Goal: Task Accomplishment & Management: Use online tool/utility

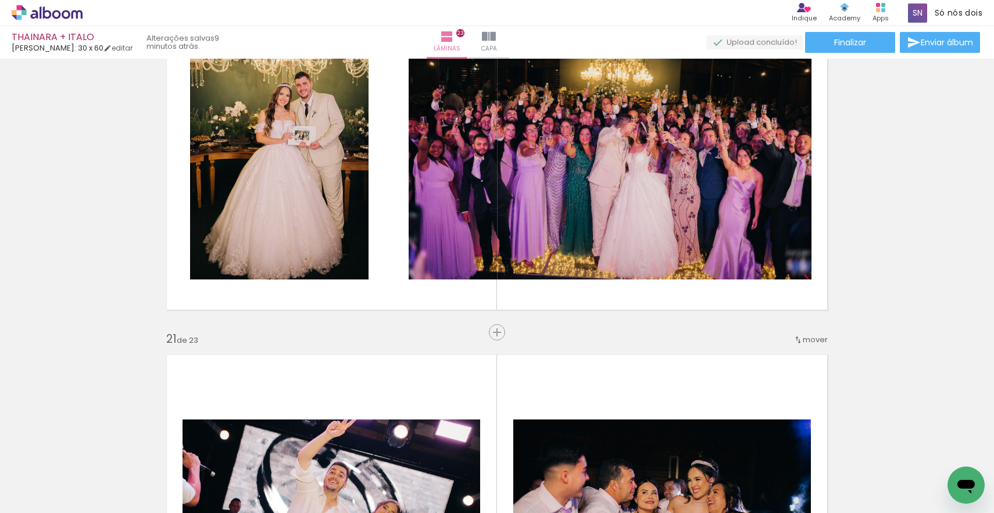
scroll to position [0, 3351]
